Goal: Communication & Community: Ask a question

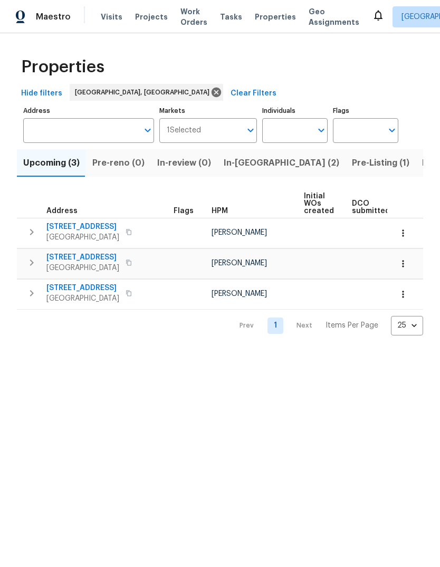
click at [241, 164] on span "In-[GEOGRAPHIC_DATA] (2)" at bounding box center [281, 163] width 115 height 15
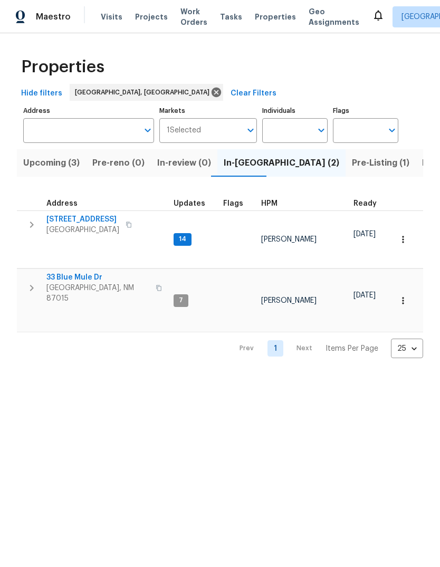
click at [96, 217] on span "[STREET_ADDRESS]" at bounding box center [82, 219] width 73 height 11
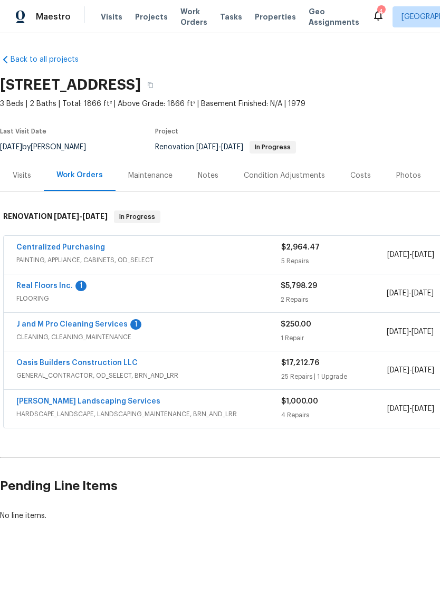
click at [53, 285] on link "Real Floors Inc." at bounding box center [44, 285] width 56 height 7
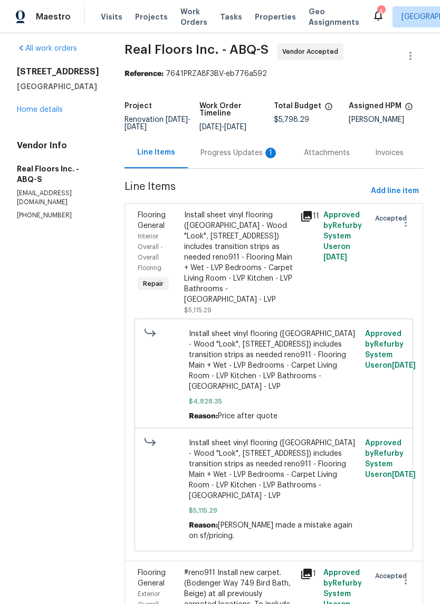
scroll to position [5, 0]
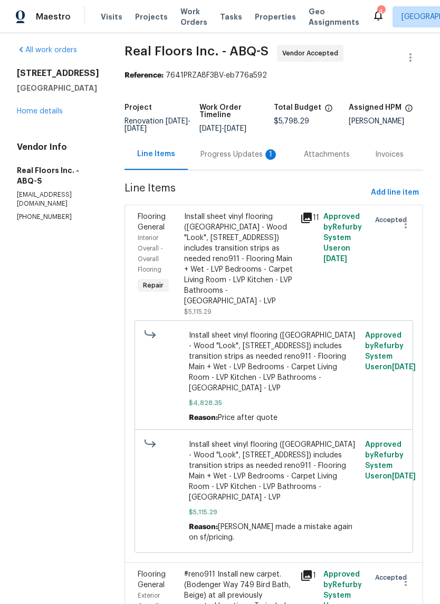
click at [239, 150] on div "Progress Updates 1" at bounding box center [239, 154] width 78 height 11
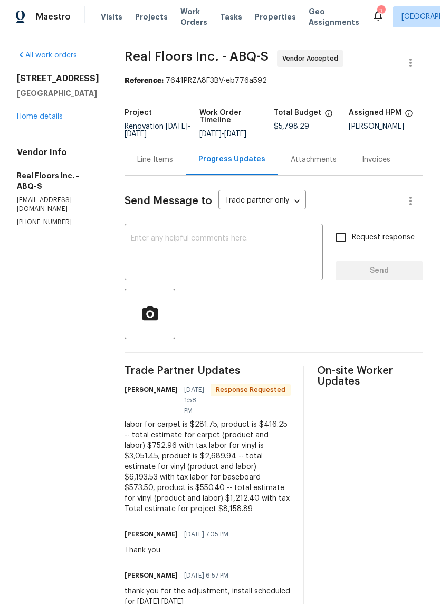
click at [143, 237] on textarea at bounding box center [224, 253] width 186 height 37
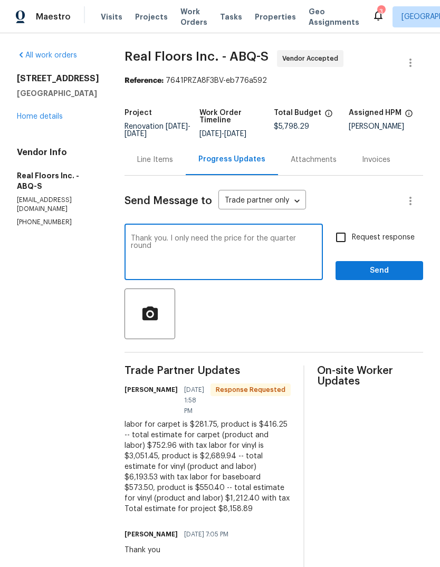
type textarea "Thank you. I only need the price for the quarter round"
click at [387, 264] on button "Send" at bounding box center [379, 271] width 88 height 20
